Goal: Information Seeking & Learning: Learn about a topic

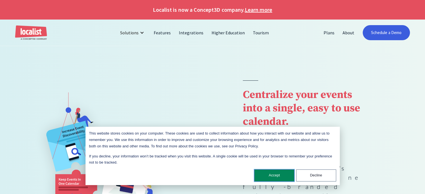
click at [274, 180] on button "Accept" at bounding box center [274, 176] width 40 height 12
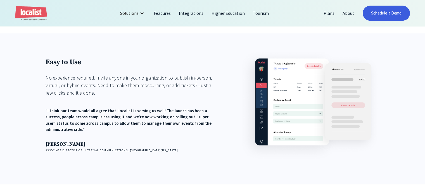
scroll to position [661, 0]
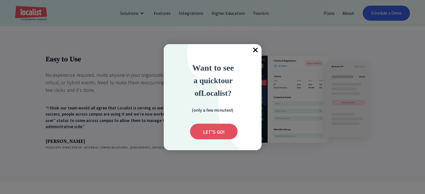
click at [255, 48] on span "×" at bounding box center [255, 50] width 12 height 12
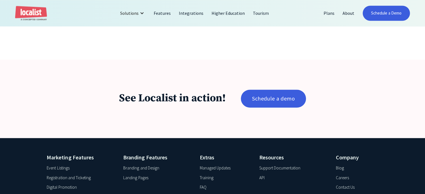
scroll to position [917, 0]
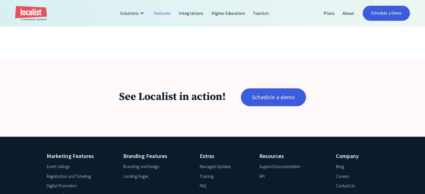
click at [162, 12] on link "Features" at bounding box center [162, 12] width 25 height 13
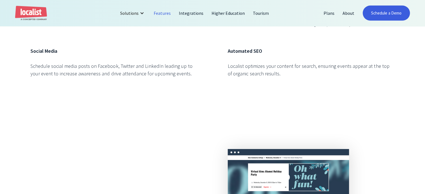
scroll to position [1781, 0]
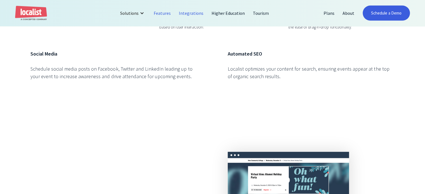
click at [192, 13] on link "Integrations" at bounding box center [191, 12] width 33 height 13
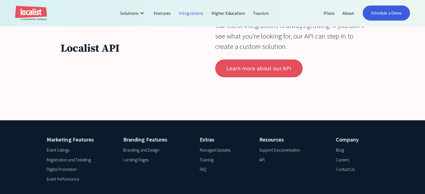
scroll to position [1822, 0]
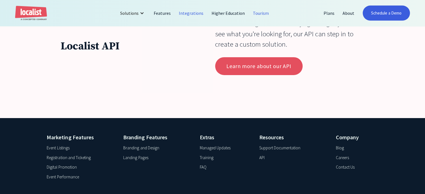
click at [258, 11] on link "Tourism" at bounding box center [261, 12] width 24 height 13
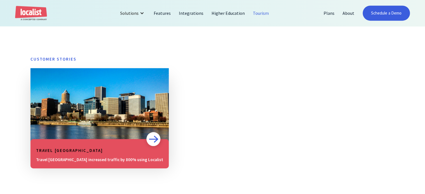
scroll to position [348, 0]
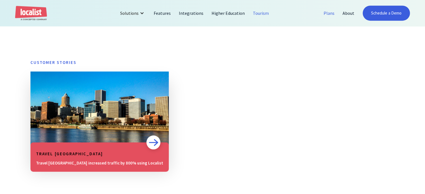
click at [331, 13] on link "Plans" at bounding box center [328, 12] width 19 height 13
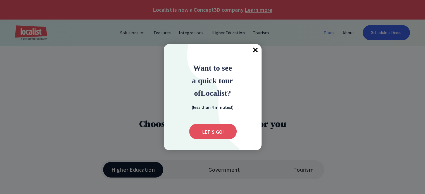
click at [256, 49] on span "×" at bounding box center [255, 50] width 12 height 12
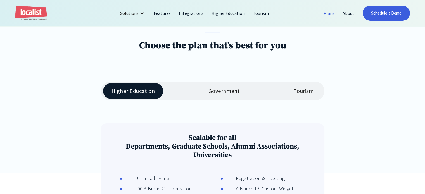
scroll to position [88, 0]
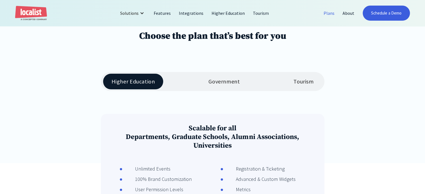
click at [300, 87] on link "Tourism" at bounding box center [303, 82] width 37 height 16
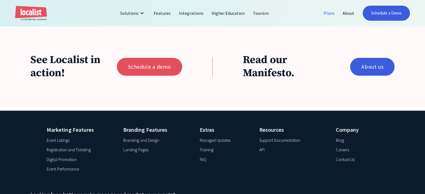
scroll to position [0, 0]
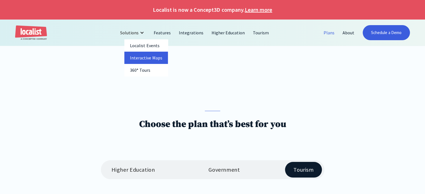
click at [147, 56] on link "Interactive Maps" at bounding box center [146, 58] width 44 height 12
